Goal: Transaction & Acquisition: Purchase product/service

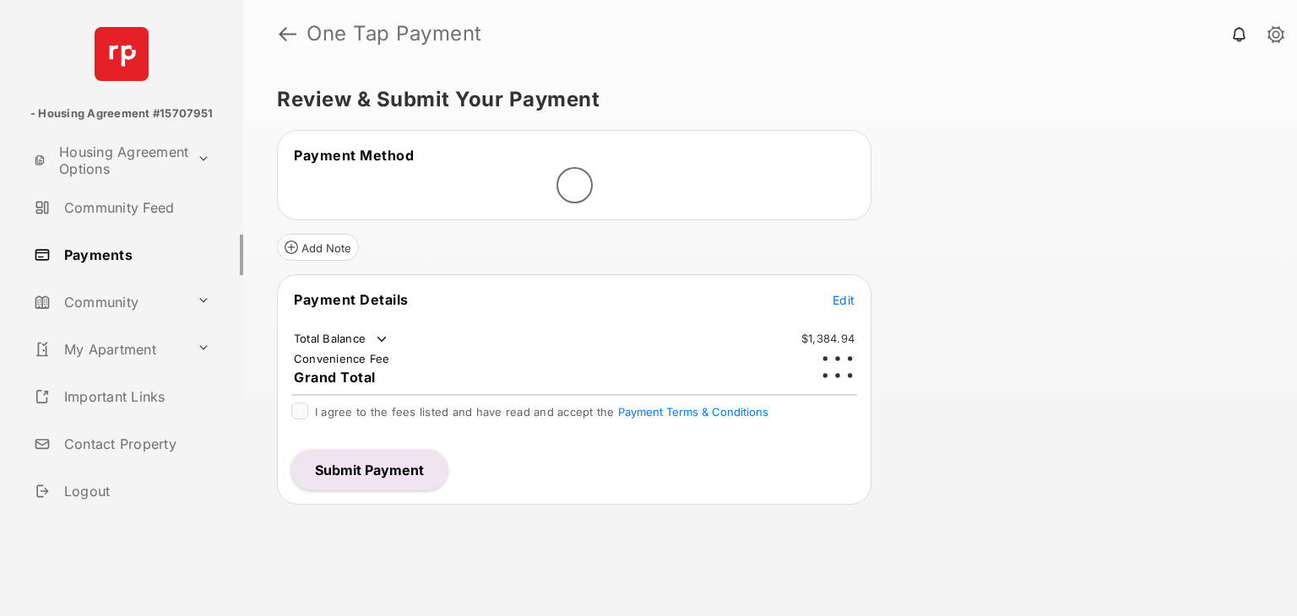
click at [847, 298] on span "Edit" at bounding box center [843, 300] width 22 height 14
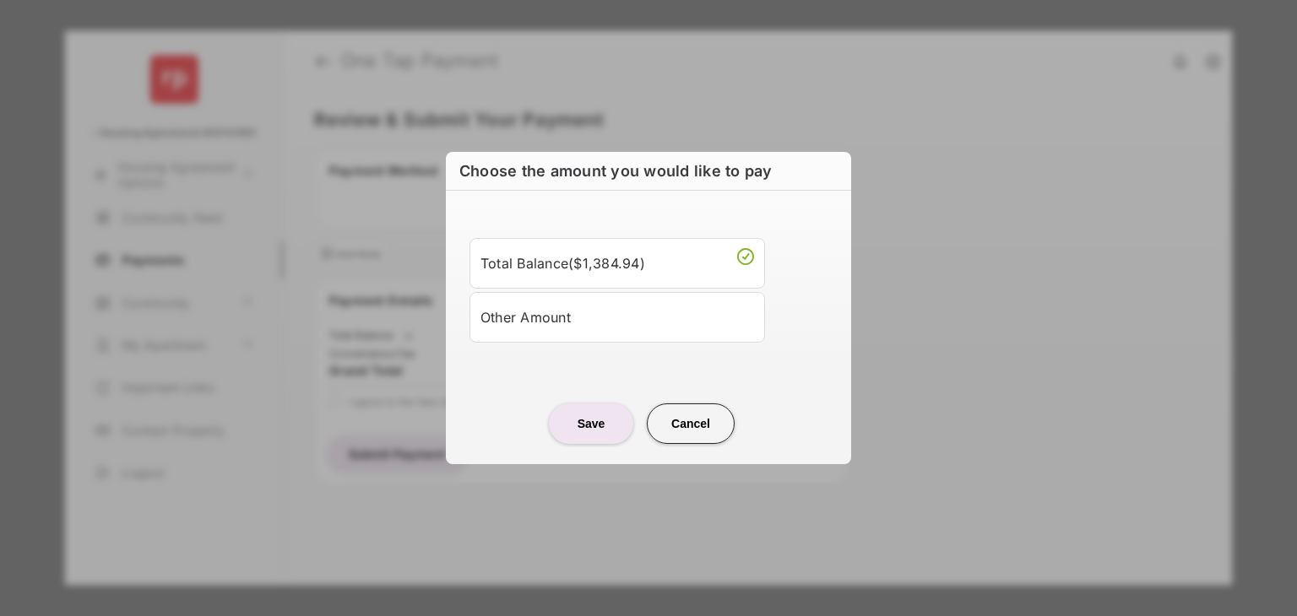
click at [584, 311] on div "Other Amount" at bounding box center [616, 317] width 273 height 29
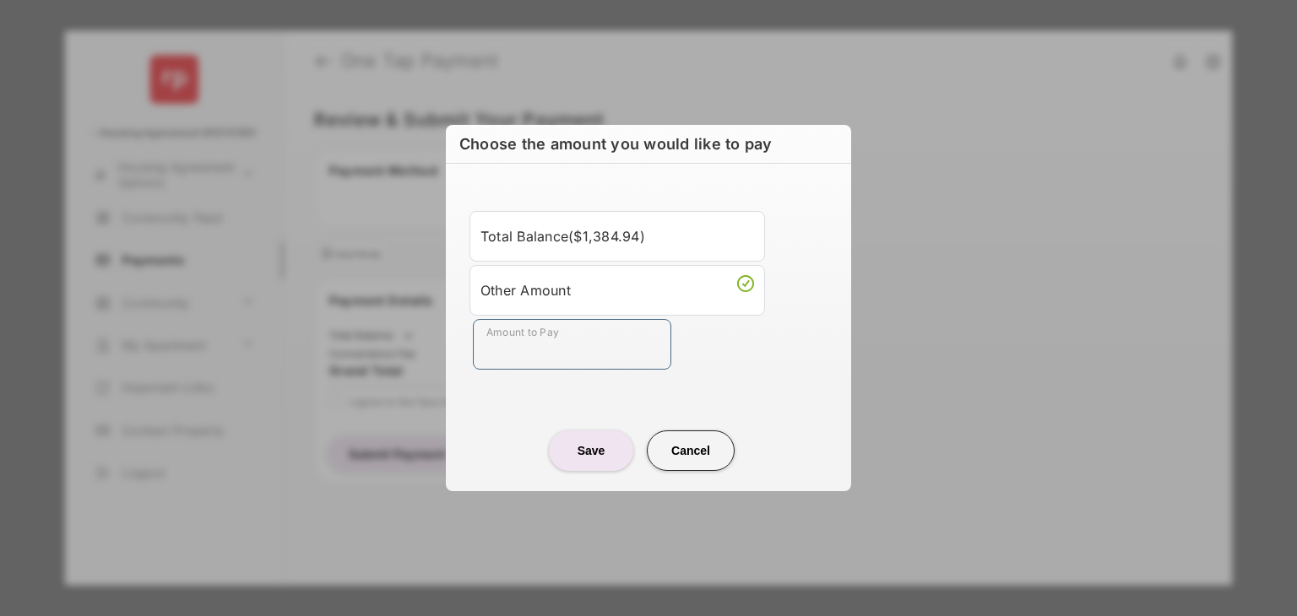
click at [544, 355] on input "Amount to Pay" at bounding box center [572, 344] width 198 height 51
type input "*****"
click at [573, 449] on button "Save" at bounding box center [591, 451] width 84 height 41
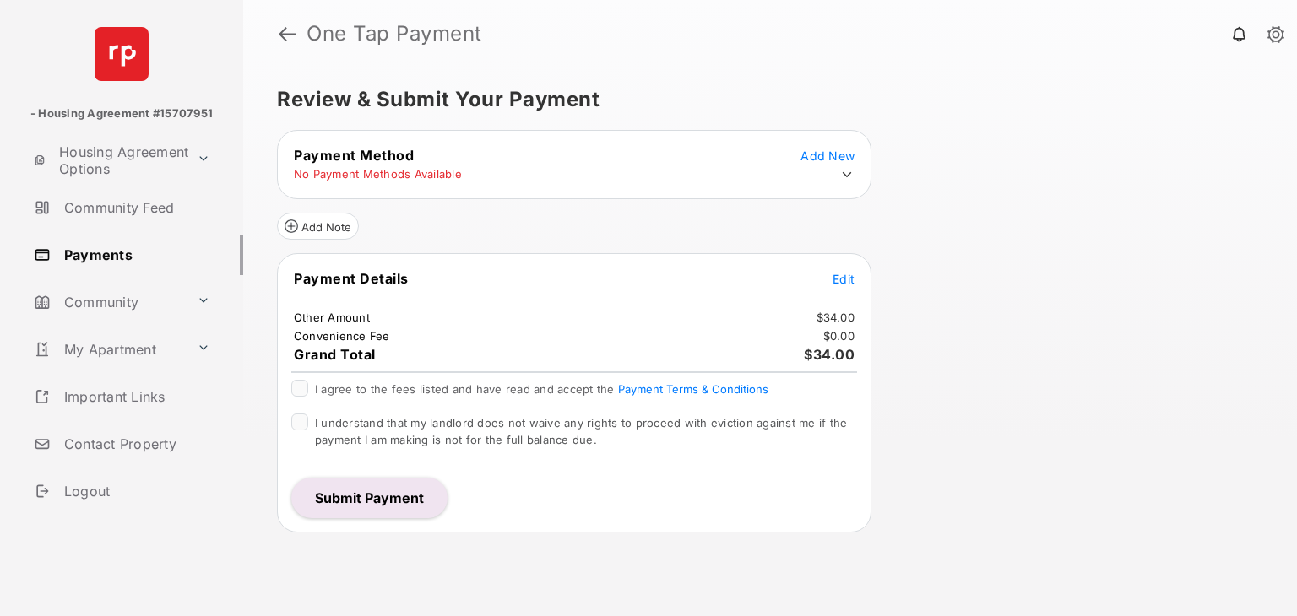
click at [841, 174] on icon at bounding box center [846, 174] width 15 height 15
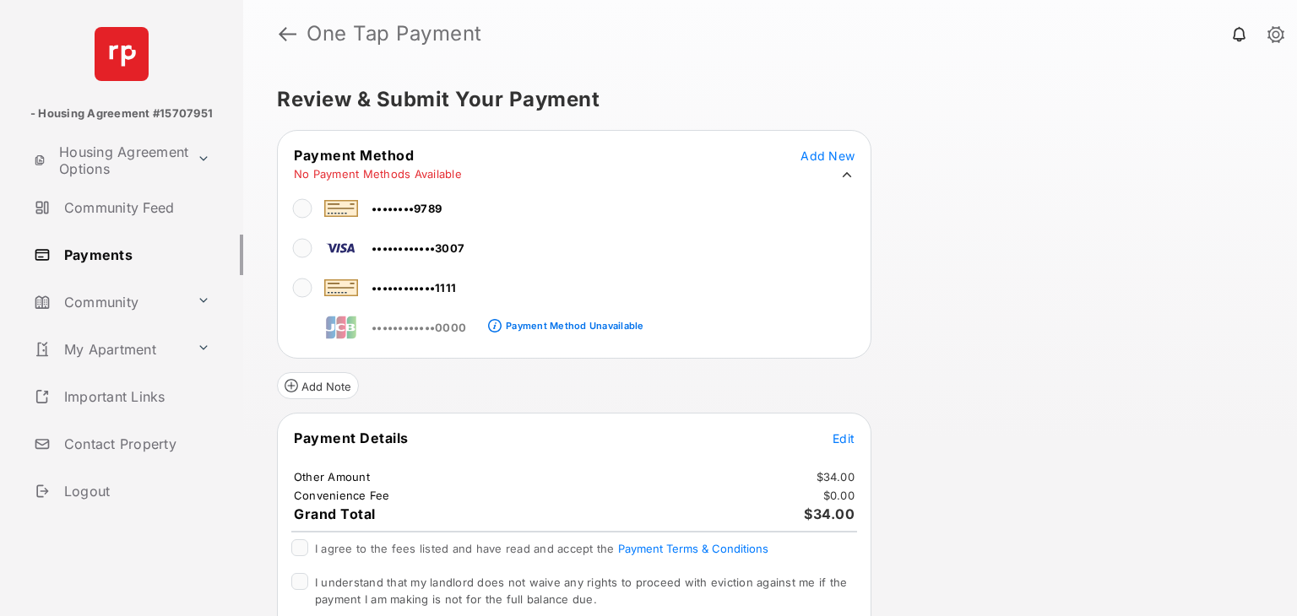
click at [405, 256] on td "••••••••••••3007" at bounding box center [379, 245] width 172 height 38
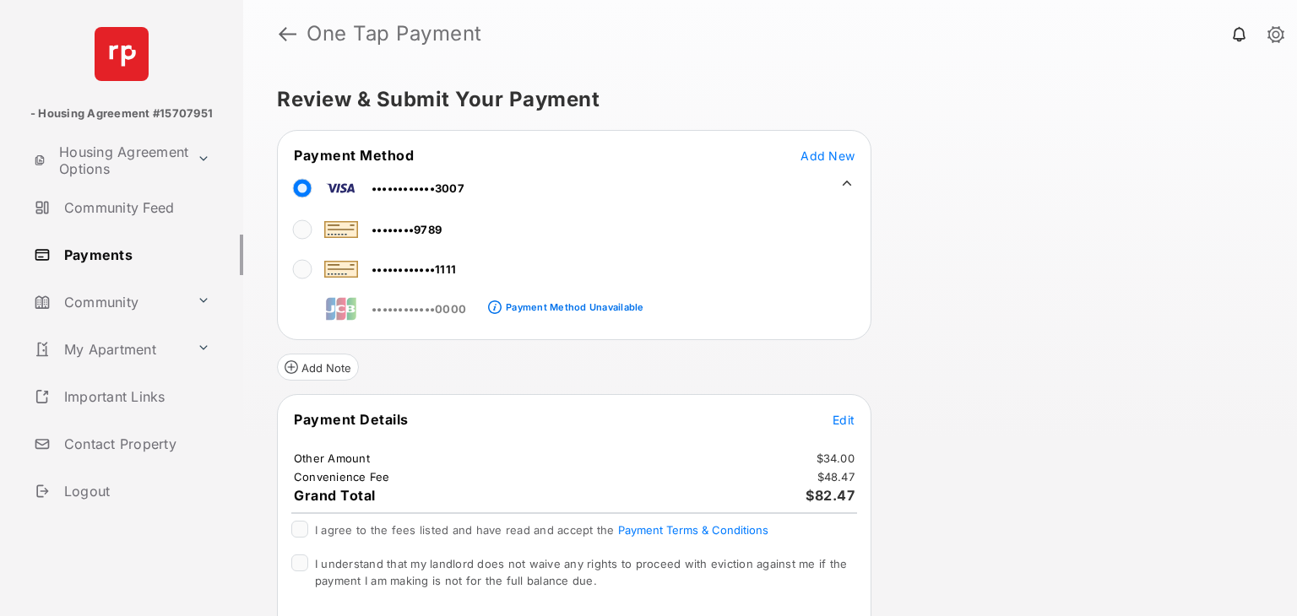
click at [1196, 322] on div "Review & Submit Your Payment Payment Method Add New ••••••••••••3007 ••••••••97…" at bounding box center [769, 342] width 1053 height 549
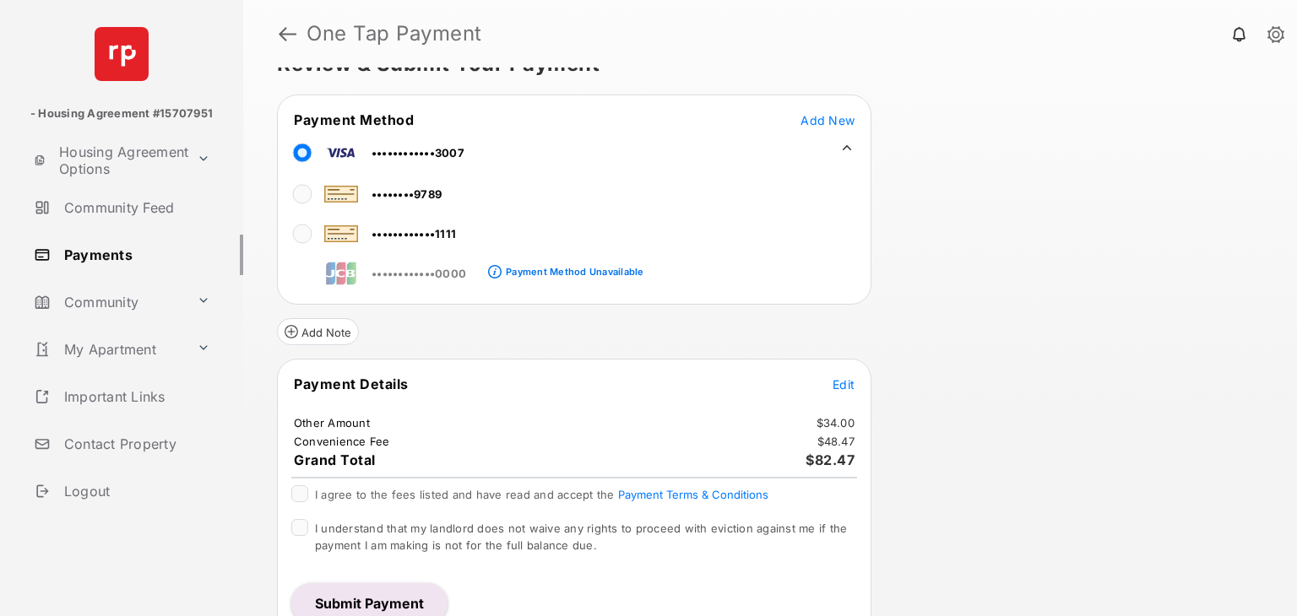
scroll to position [53, 0]
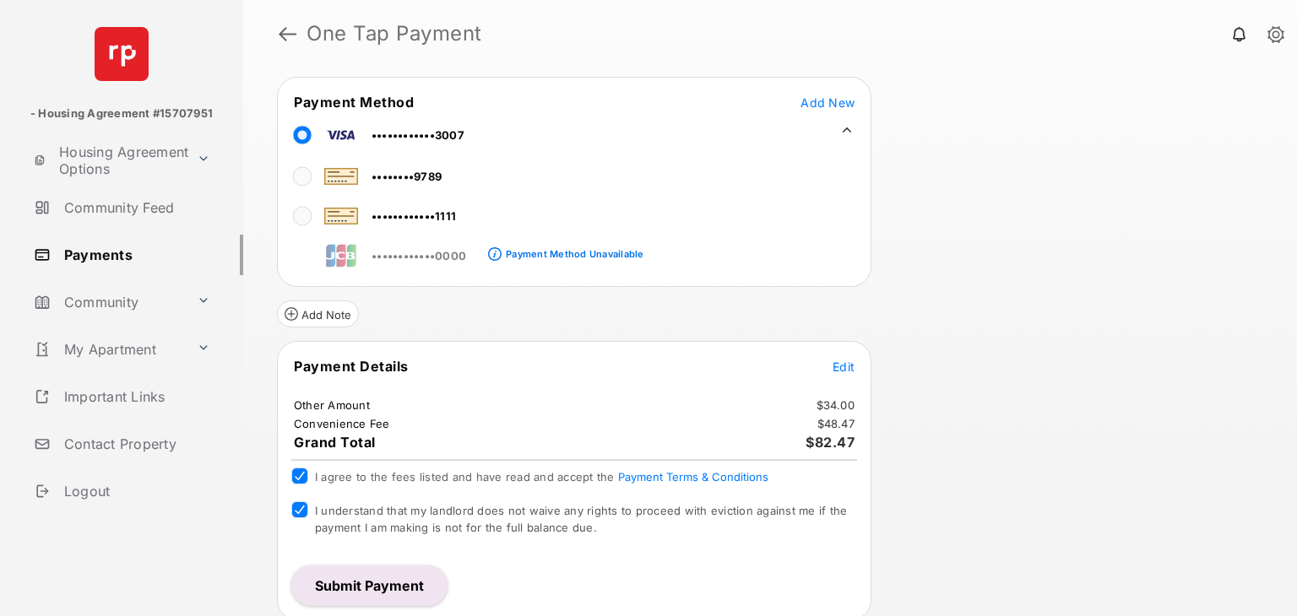
click at [349, 582] on button "Submit Payment" at bounding box center [369, 586] width 156 height 41
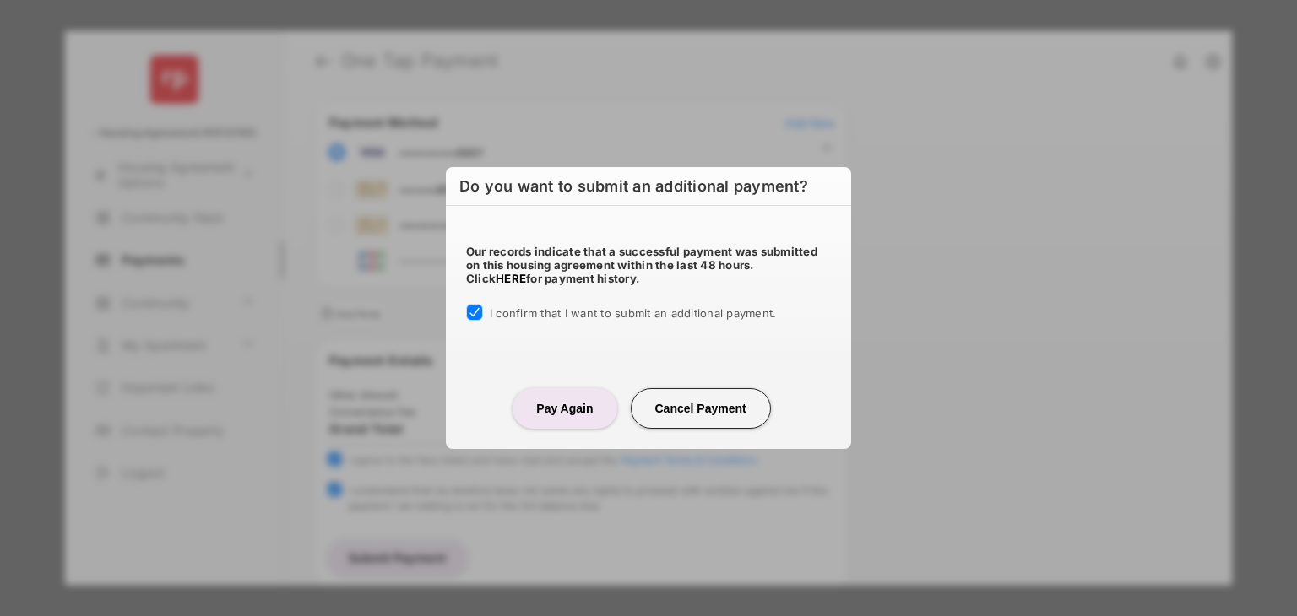
click at [583, 398] on button "Pay Again" at bounding box center [564, 408] width 104 height 41
